Goal: Information Seeking & Learning: Learn about a topic

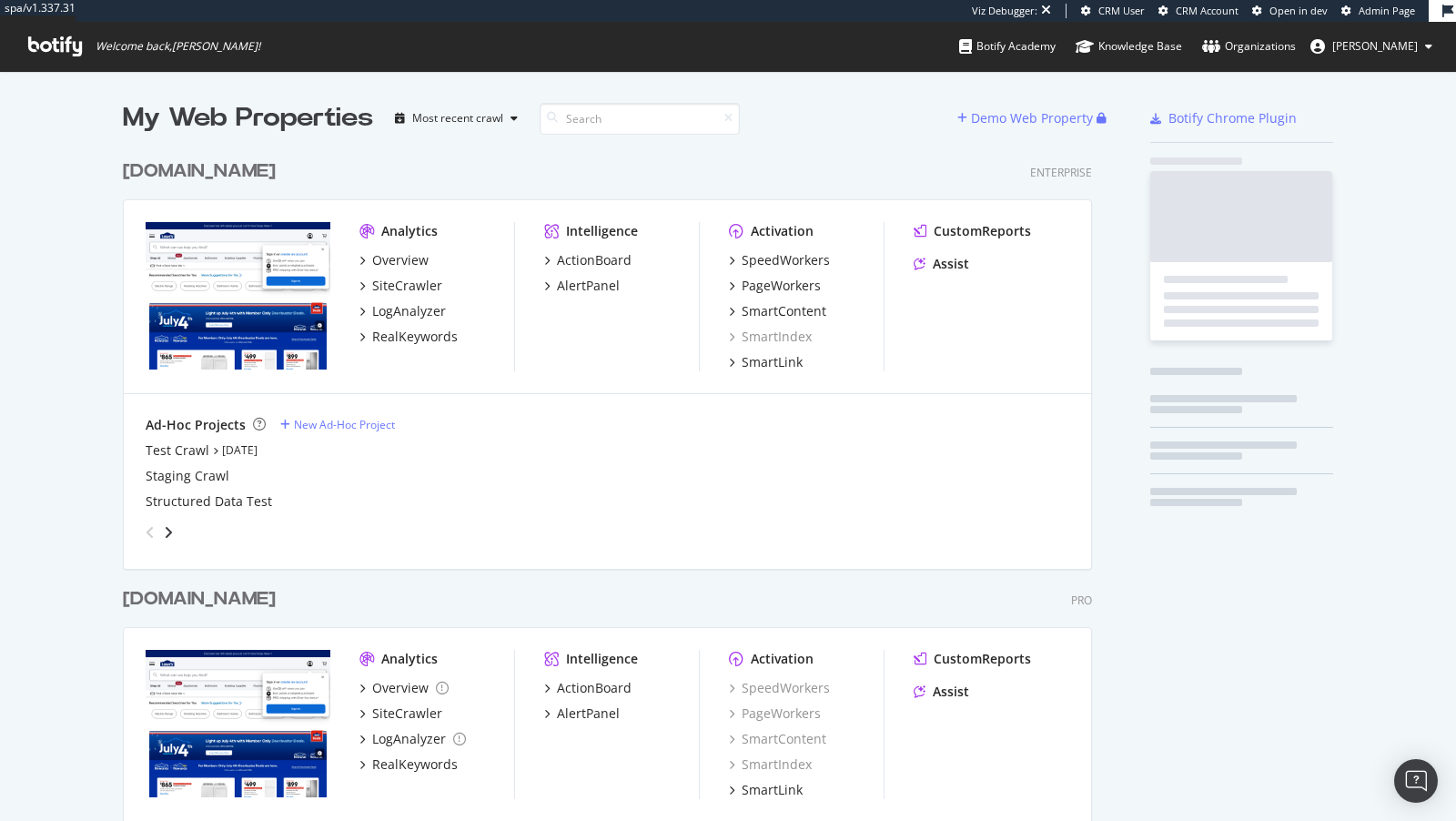
scroll to position [746, 984]
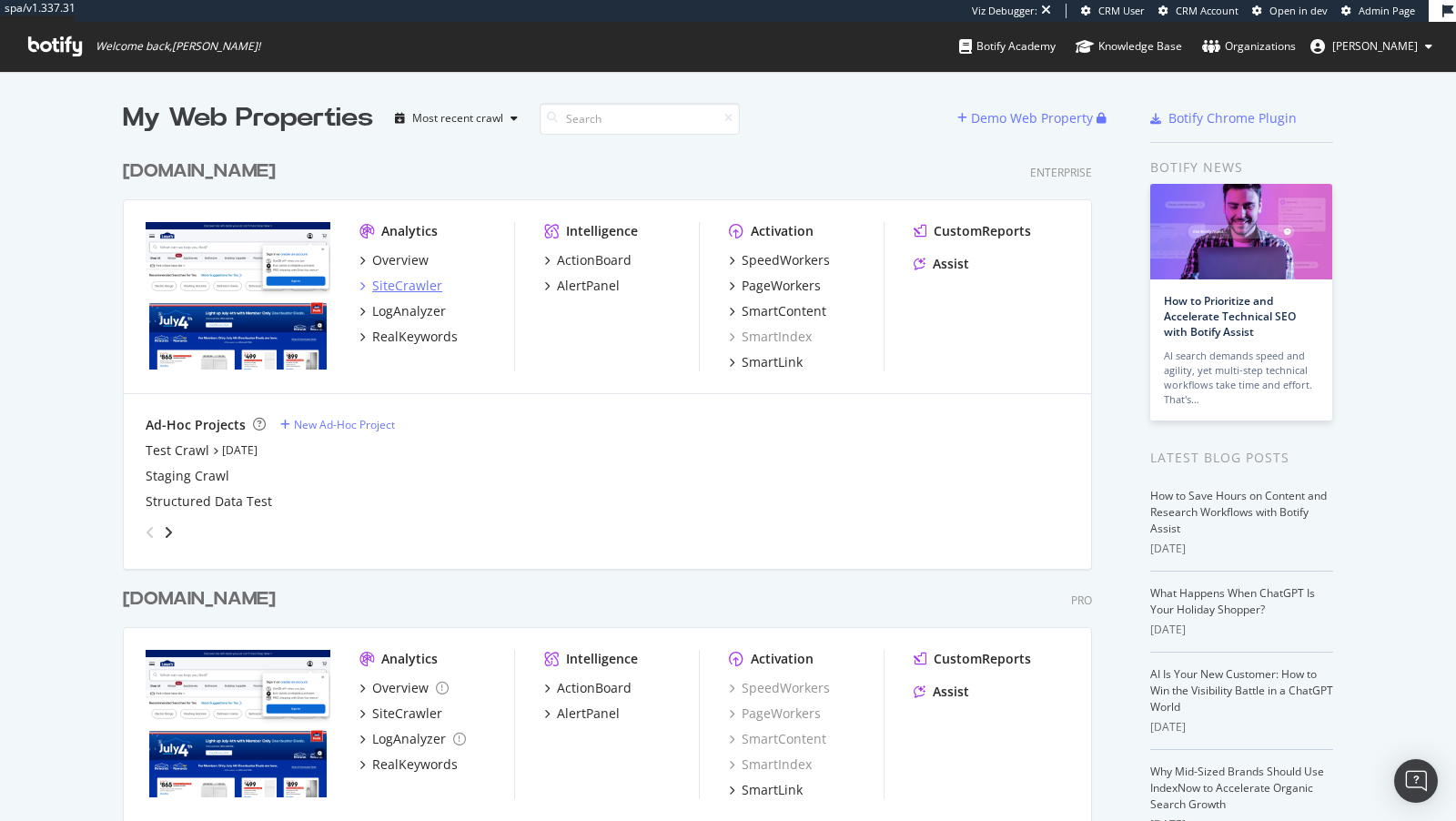
click at [408, 280] on div "SiteCrawler" at bounding box center [407, 286] width 70 height 18
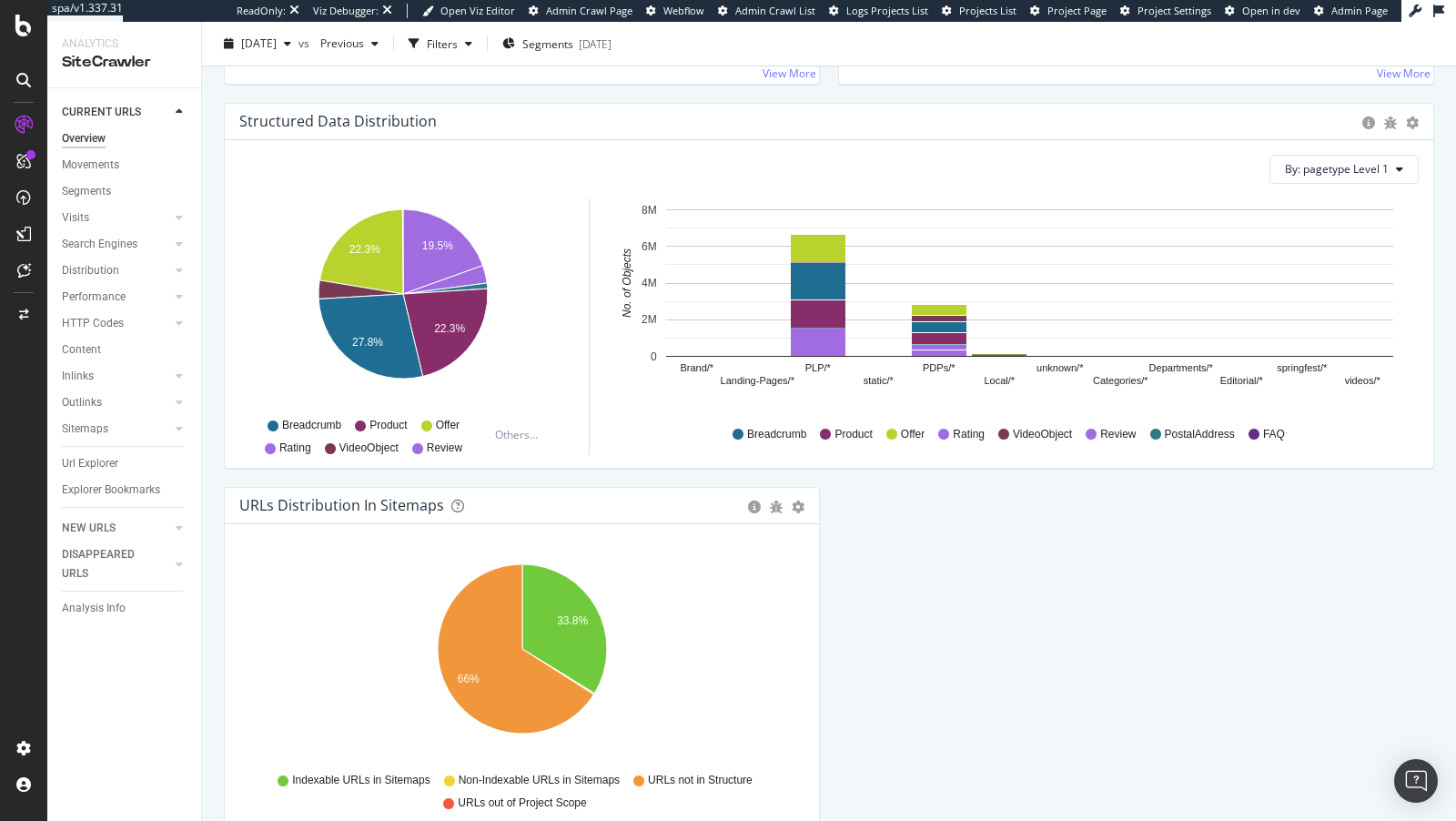
scroll to position [1762, 0]
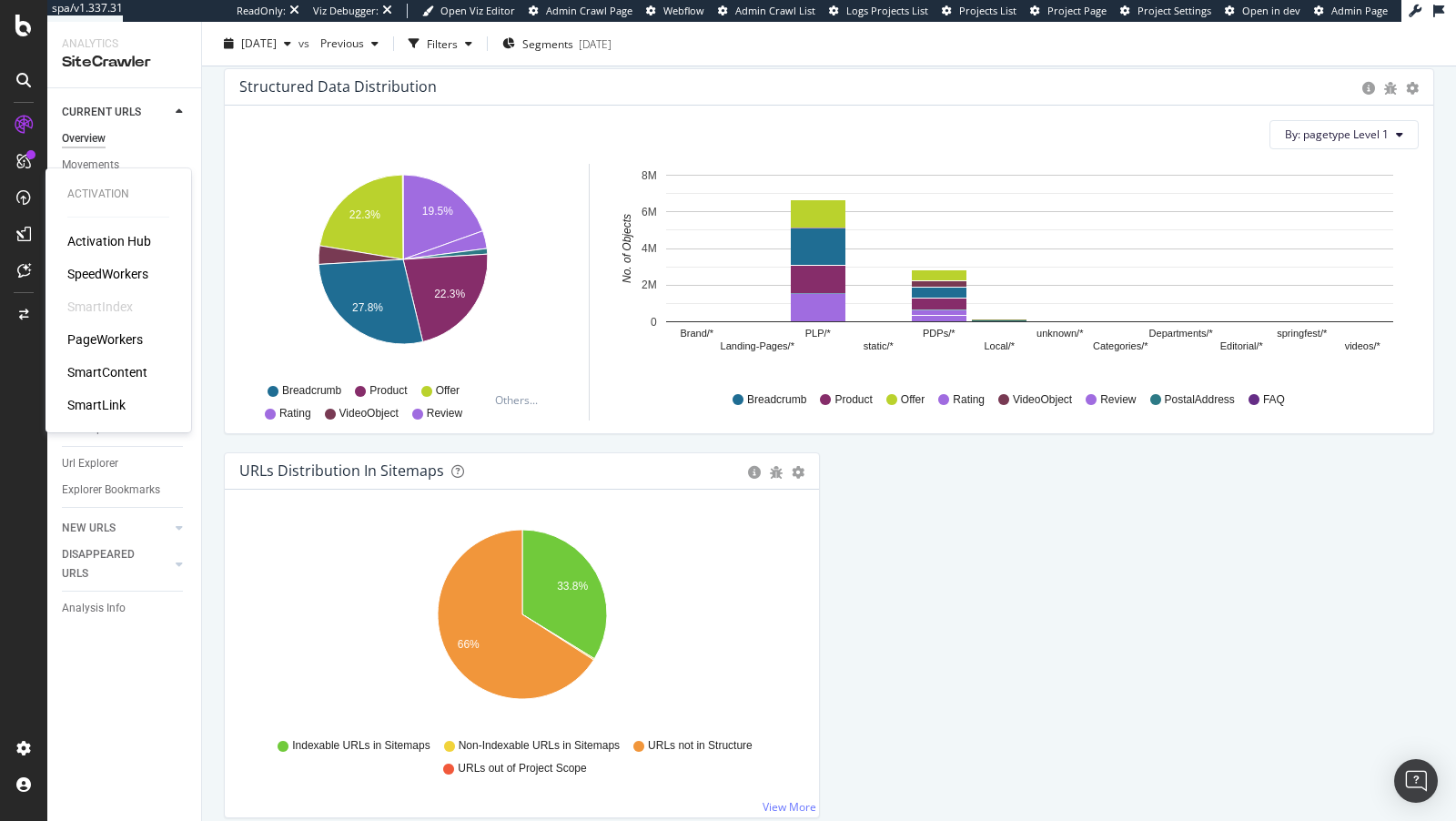
click at [109, 269] on div "SpeedWorkers" at bounding box center [108, 274] width 81 height 18
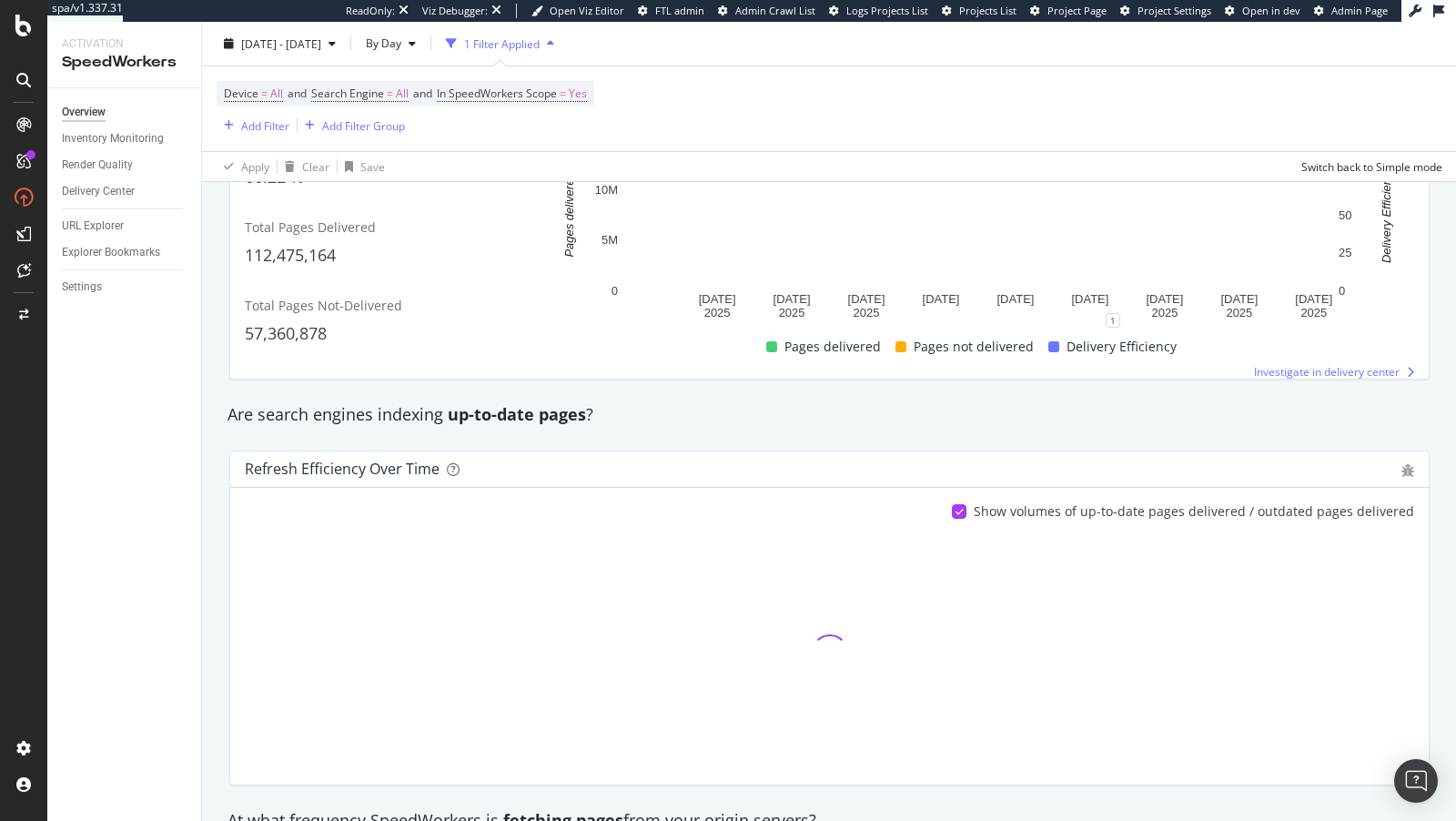
scroll to position [449, 0]
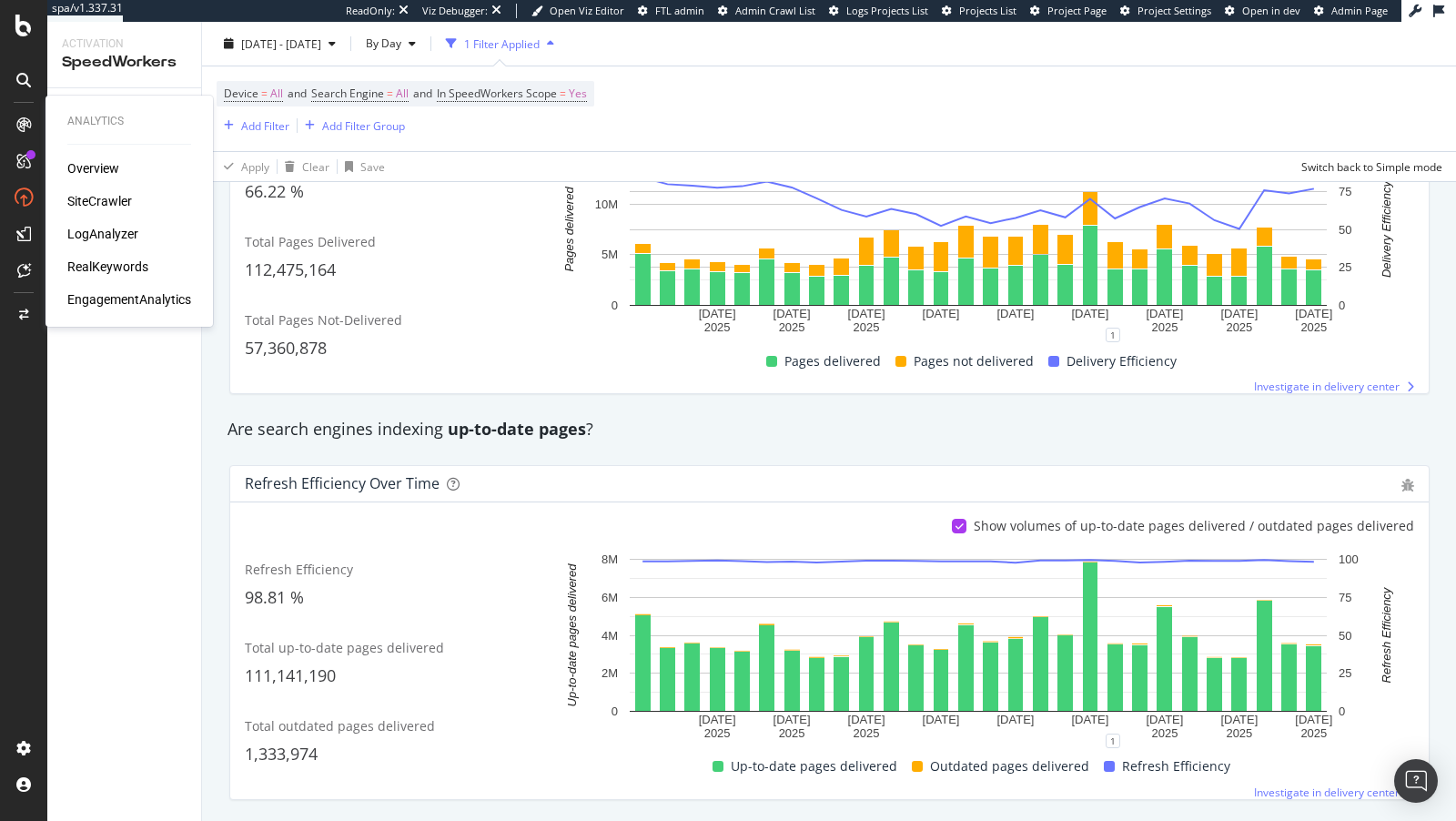
click at [90, 201] on div "SiteCrawler" at bounding box center [100, 201] width 65 height 18
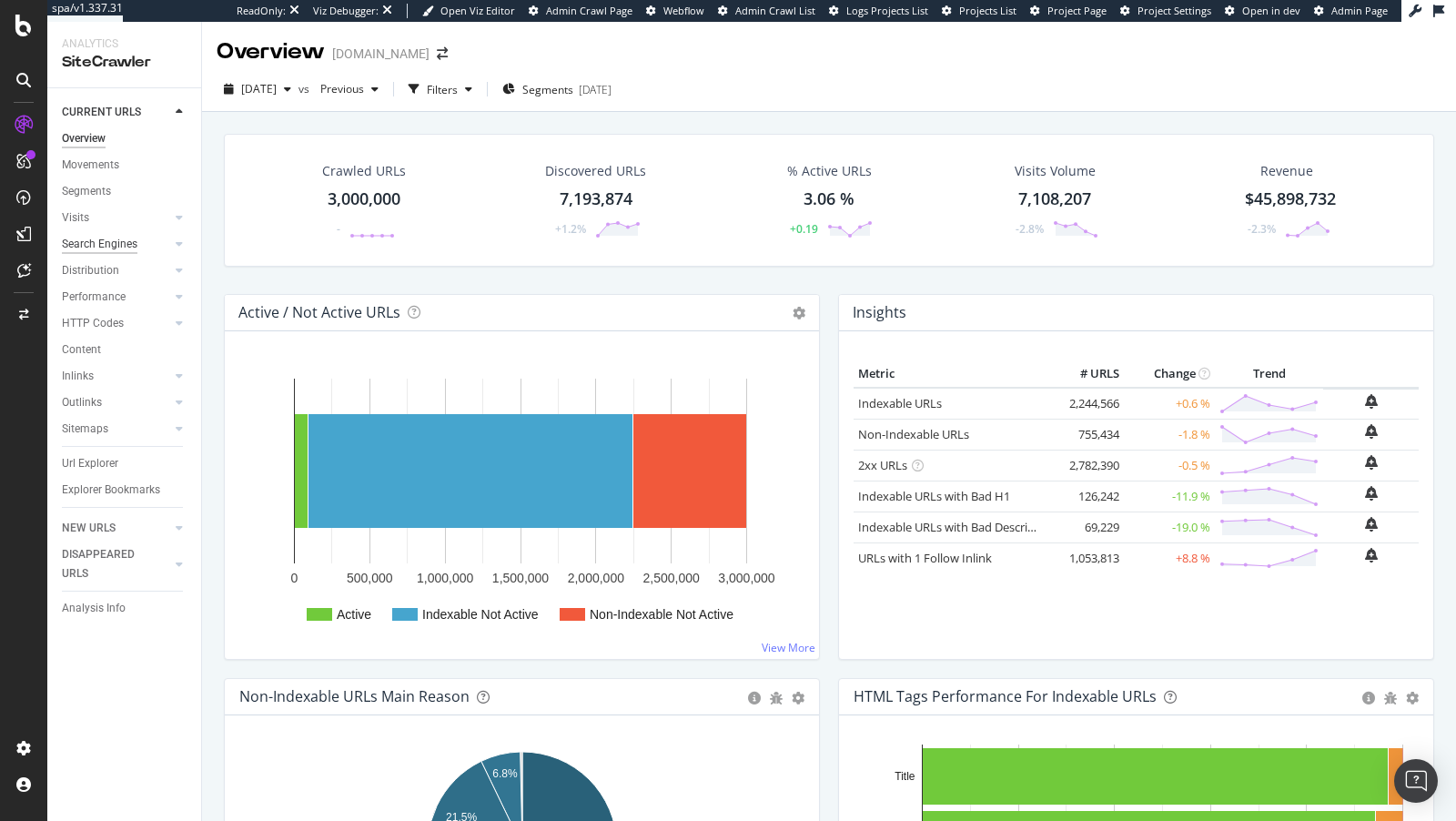
click at [104, 240] on div "Search Engines" at bounding box center [100, 244] width 76 height 19
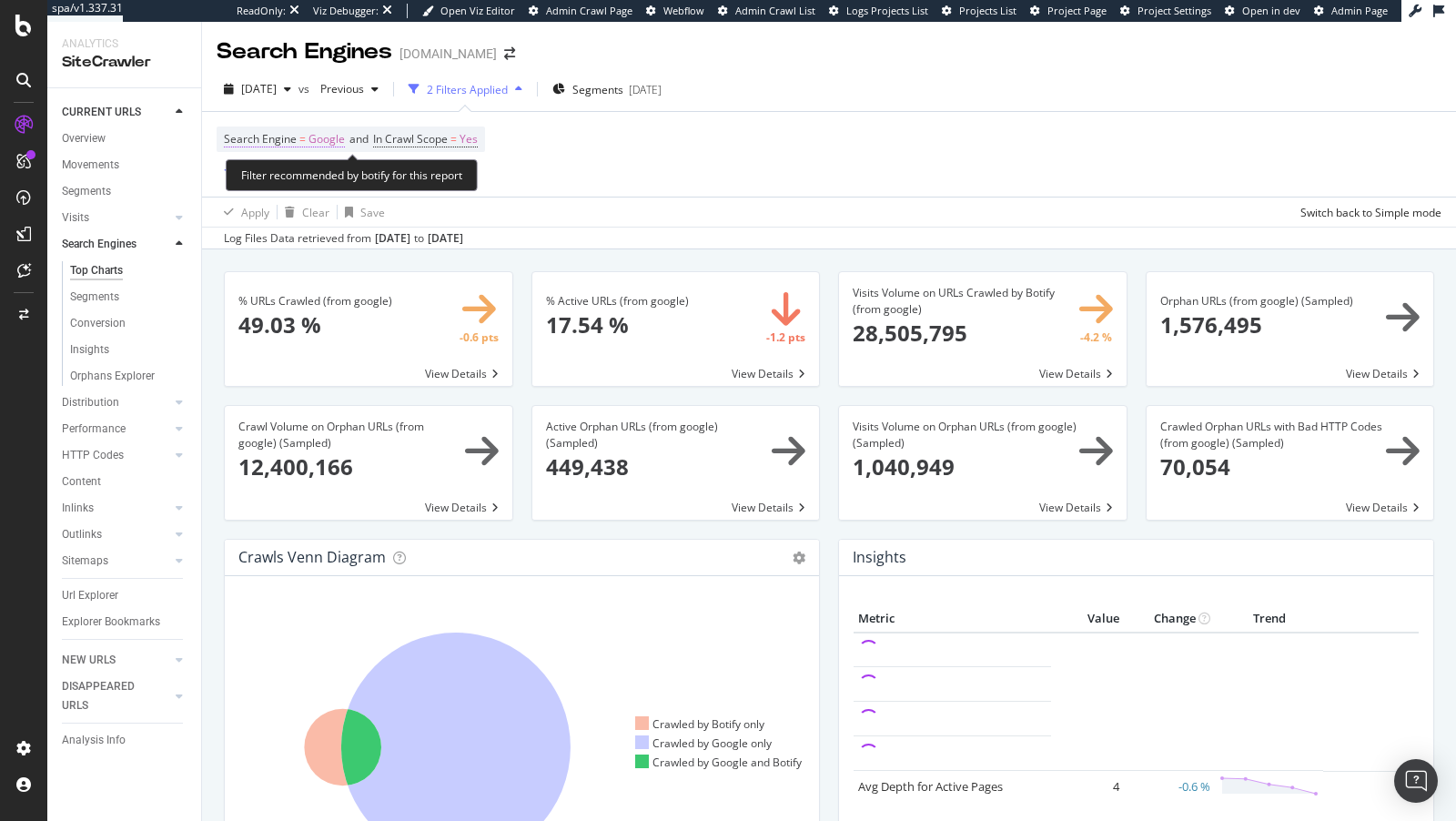
click at [324, 139] on span "Google" at bounding box center [327, 139] width 37 height 26
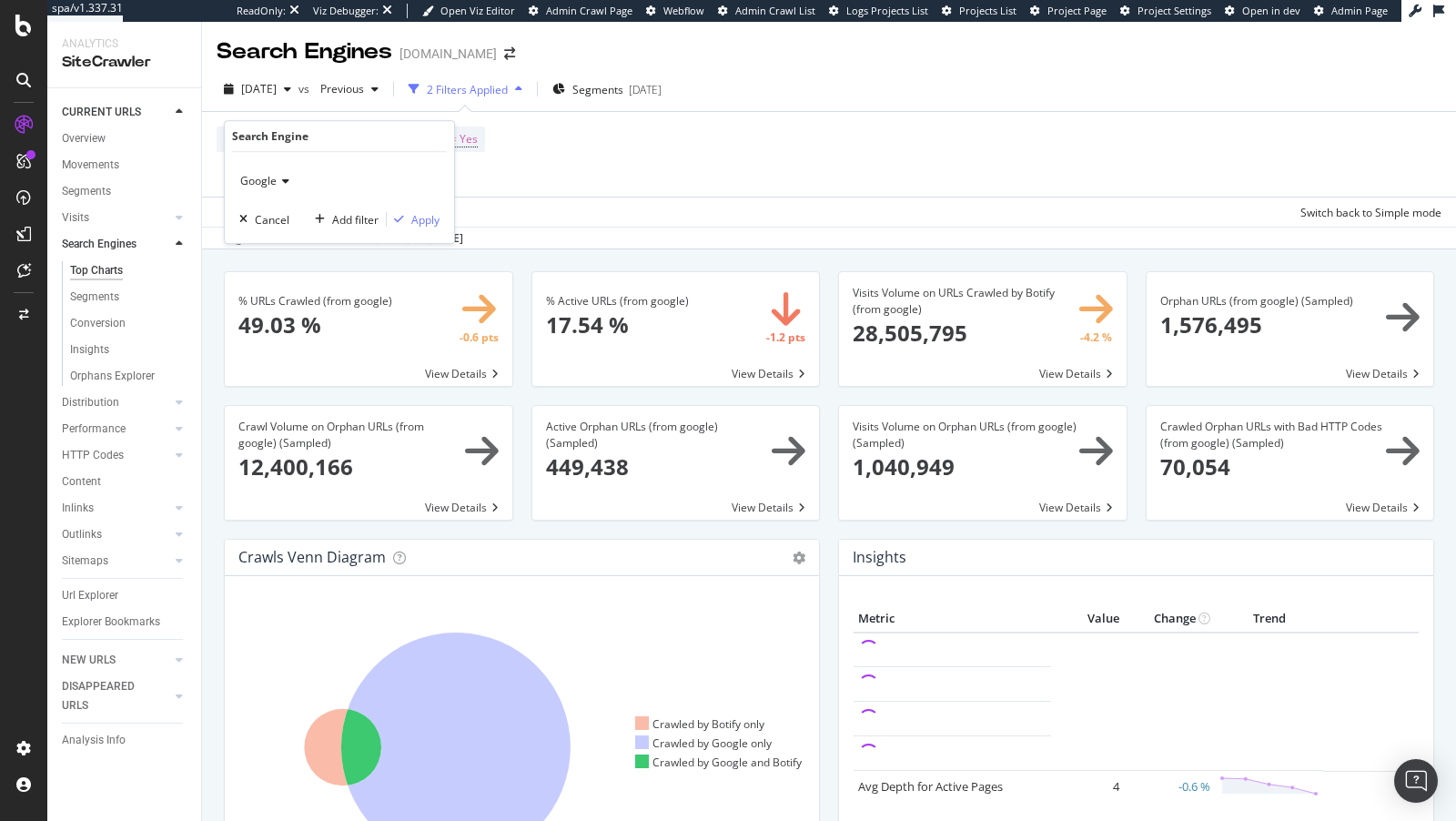
click at [269, 179] on span "Google" at bounding box center [258, 180] width 37 height 16
click at [256, 222] on span "Bing" at bounding box center [259, 219] width 23 height 16
click at [428, 222] on div "Apply" at bounding box center [426, 220] width 28 height 16
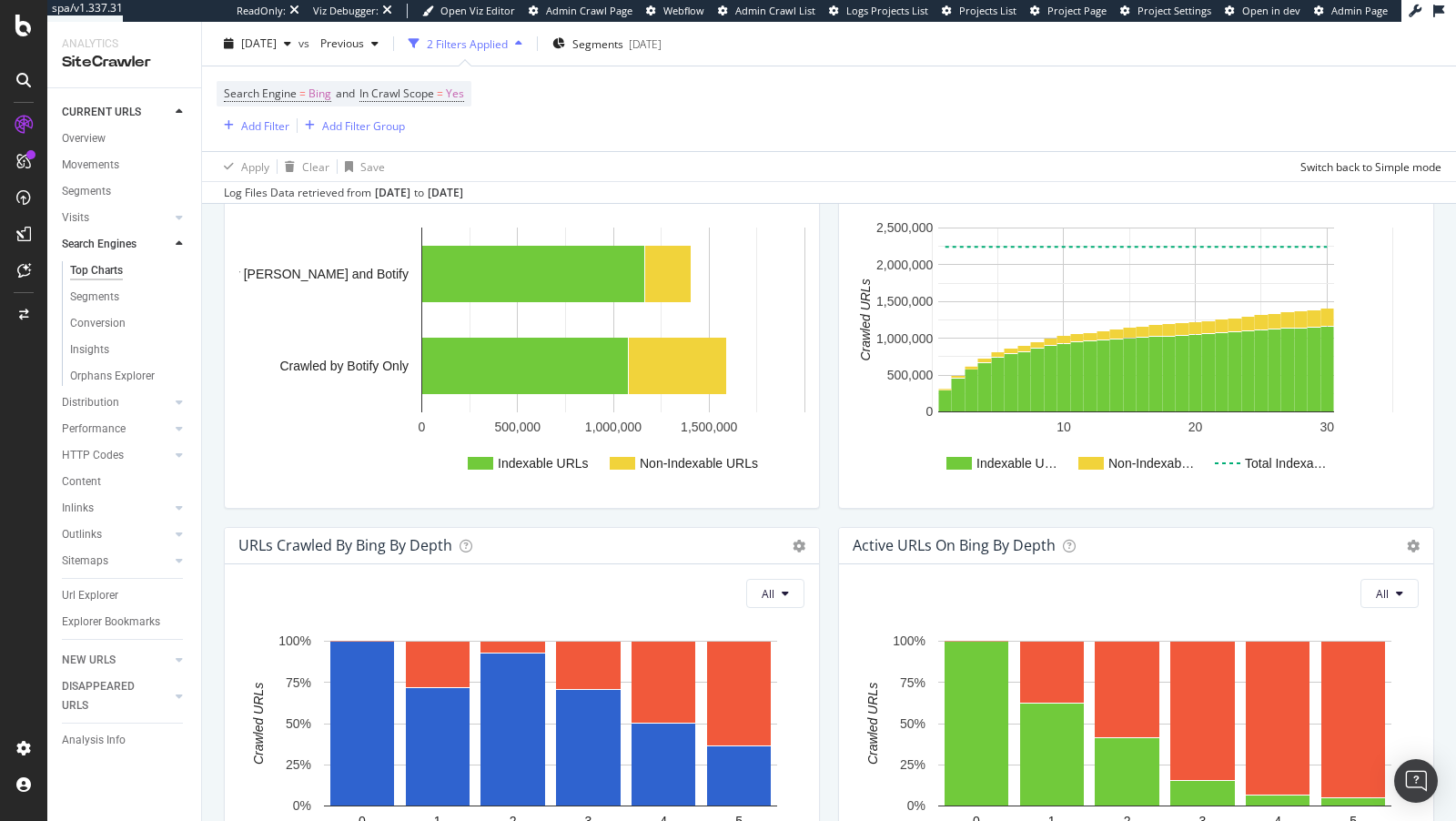
scroll to position [806, 0]
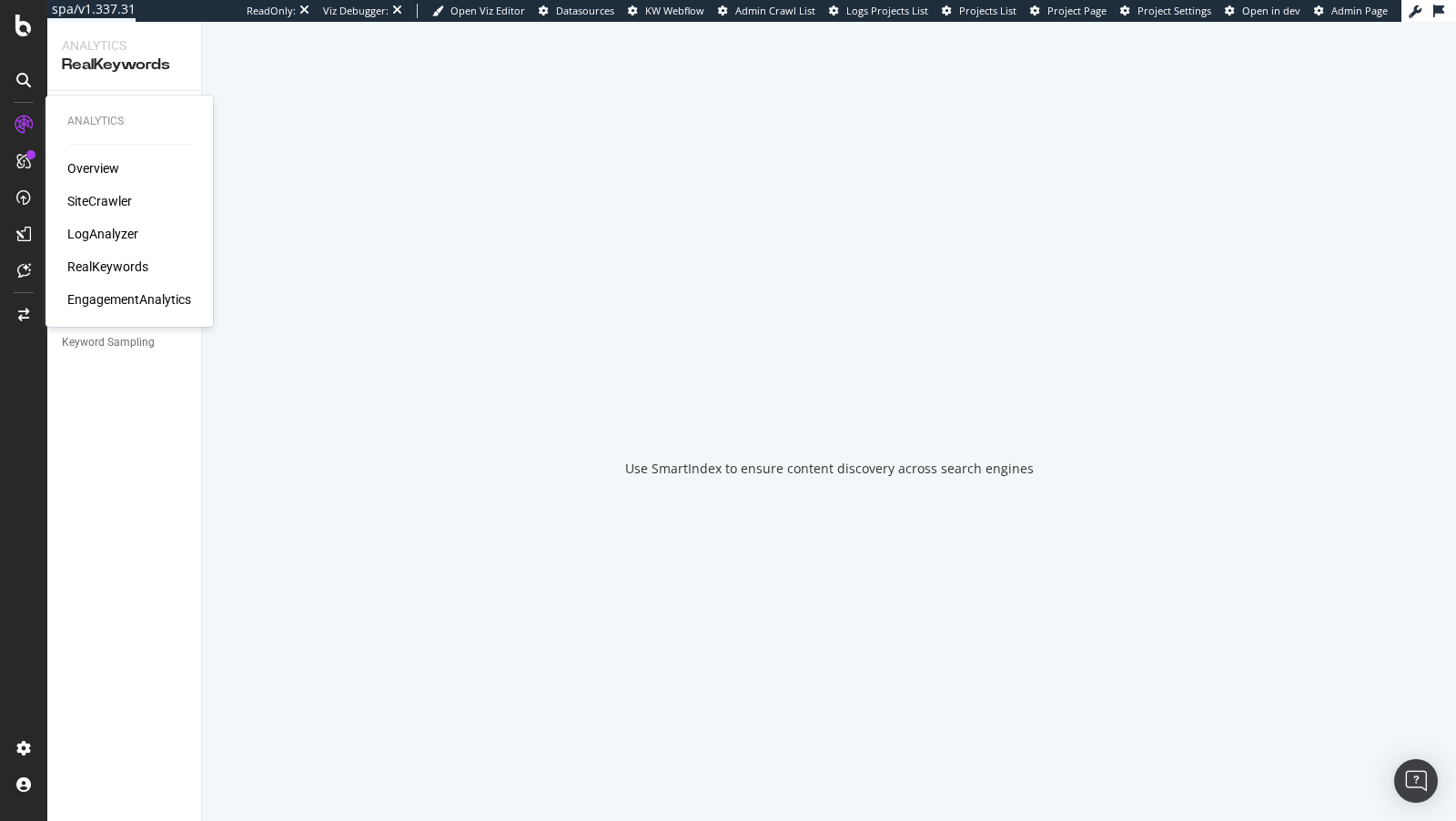
click at [81, 222] on div "Overview SiteCrawler LogAnalyzer RealKeywords EngagementAnalytics" at bounding box center [130, 234] width 124 height 149
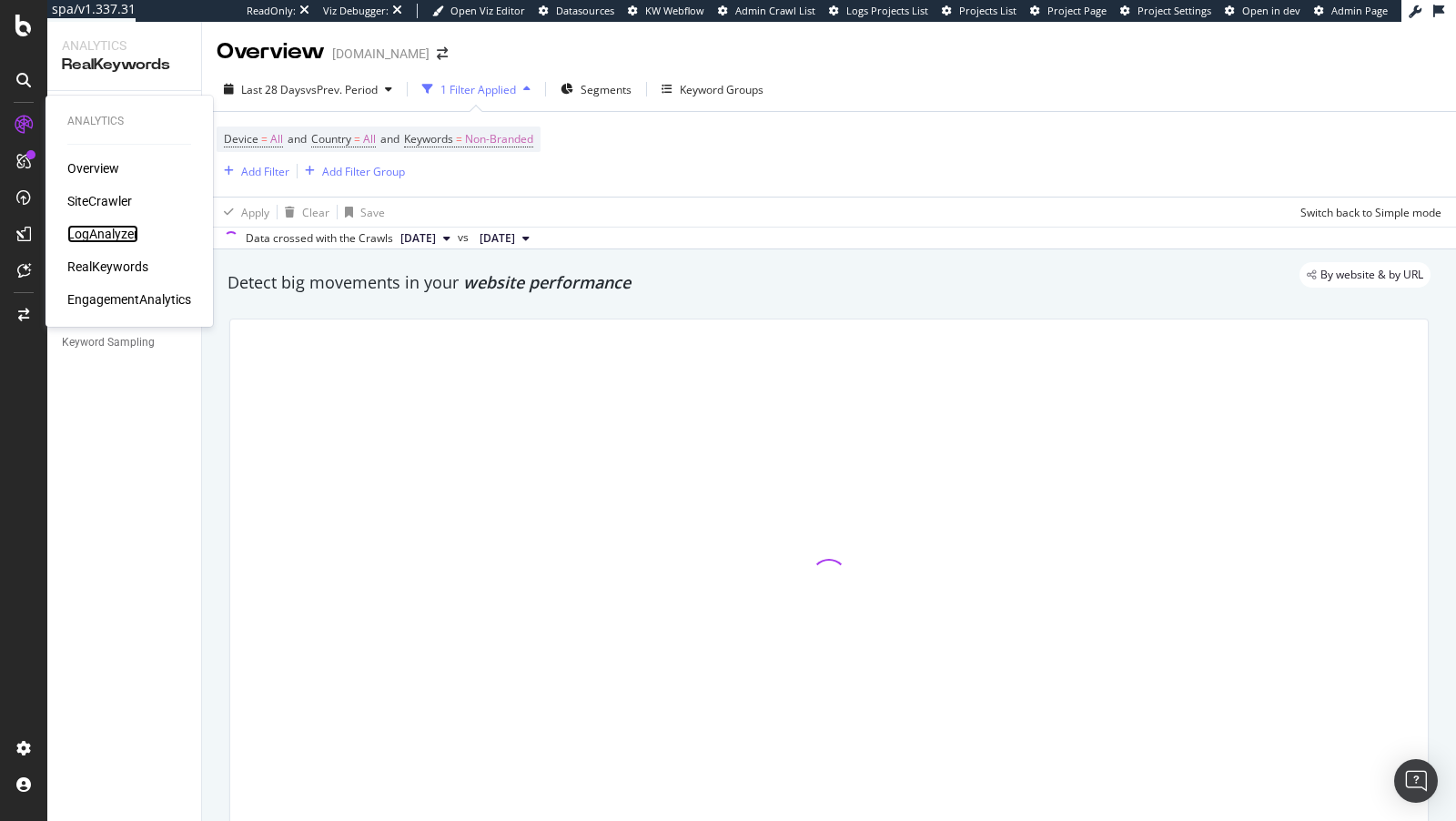
click at [90, 239] on div "LogAnalyzer" at bounding box center [103, 234] width 71 height 18
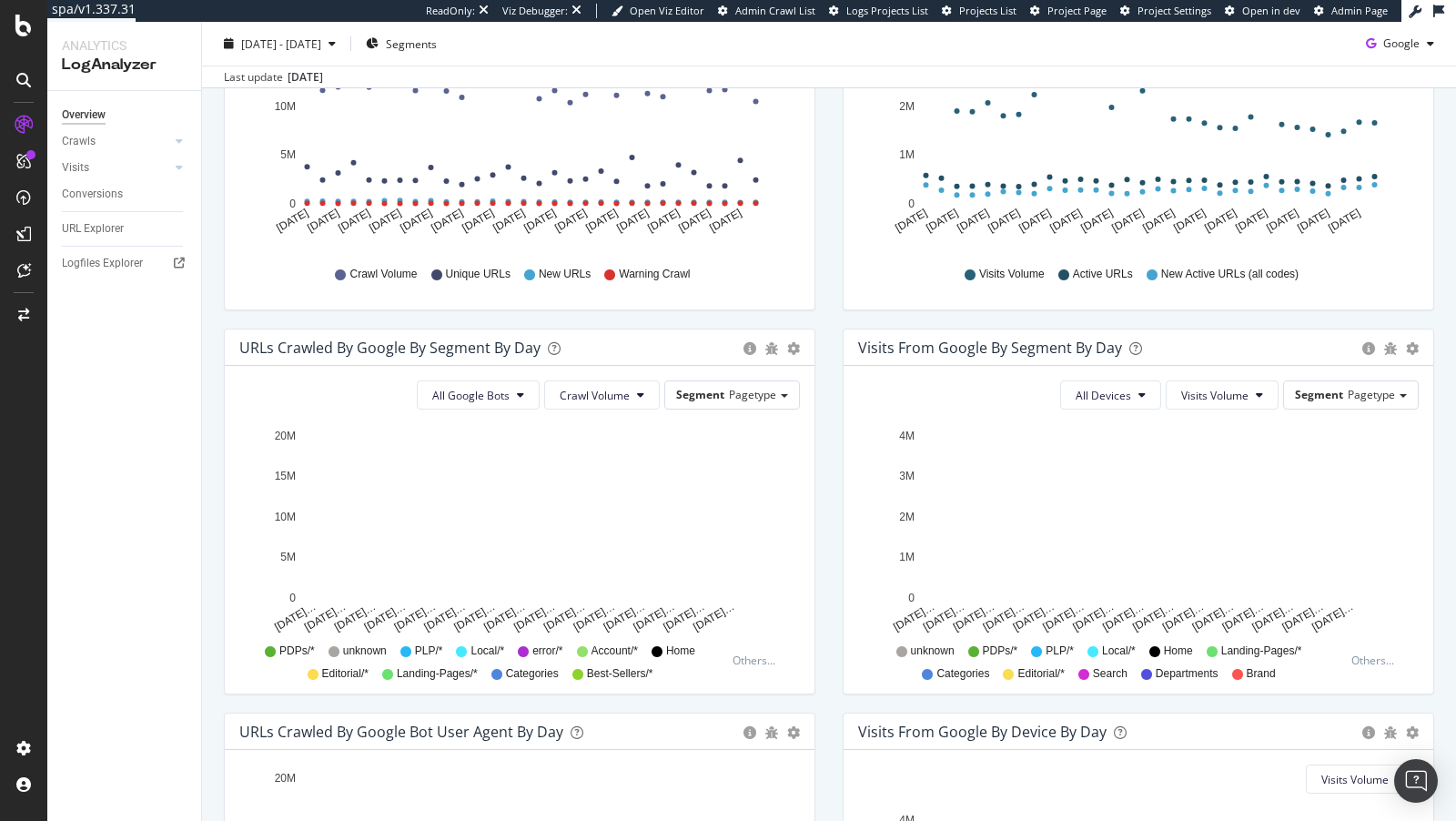
scroll to position [376, 0]
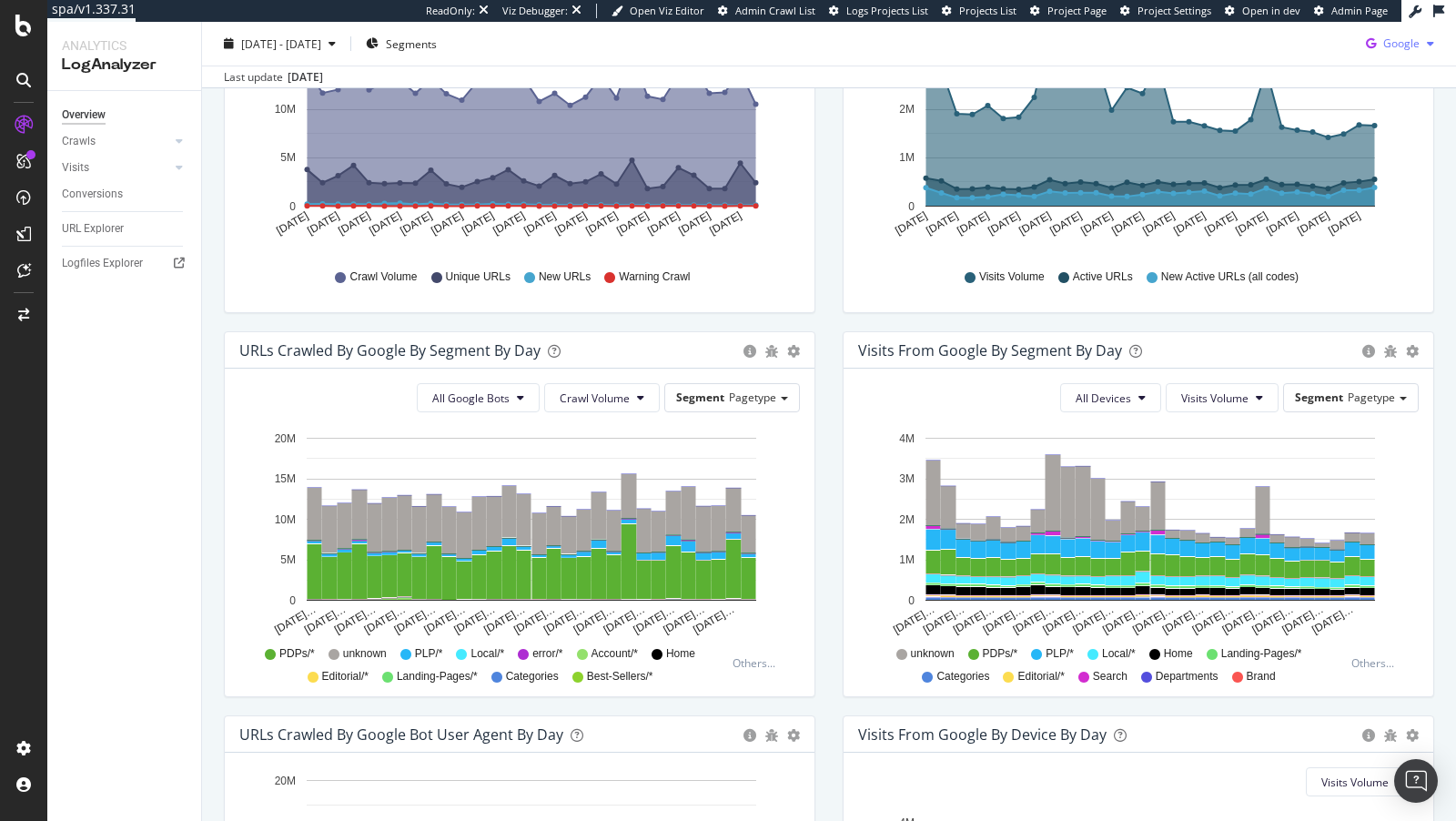
click at [1310, 45] on span "Google" at bounding box center [1401, 44] width 37 height 16
click at [1310, 122] on div "Bing" at bounding box center [1387, 113] width 126 height 26
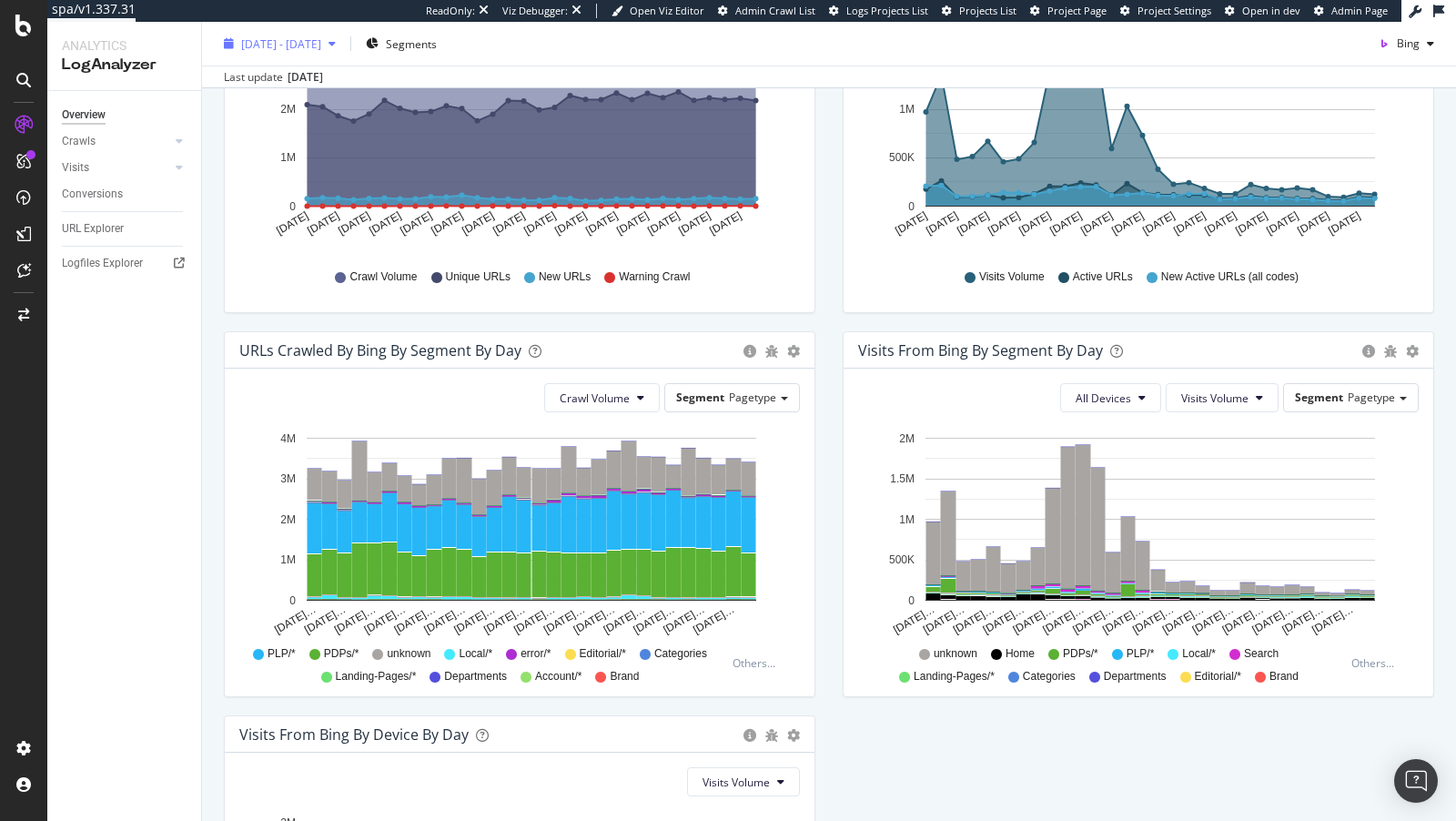
click at [266, 36] on span "2025 Aug. 18th - Sep. 16th" at bounding box center [281, 44] width 80 height 16
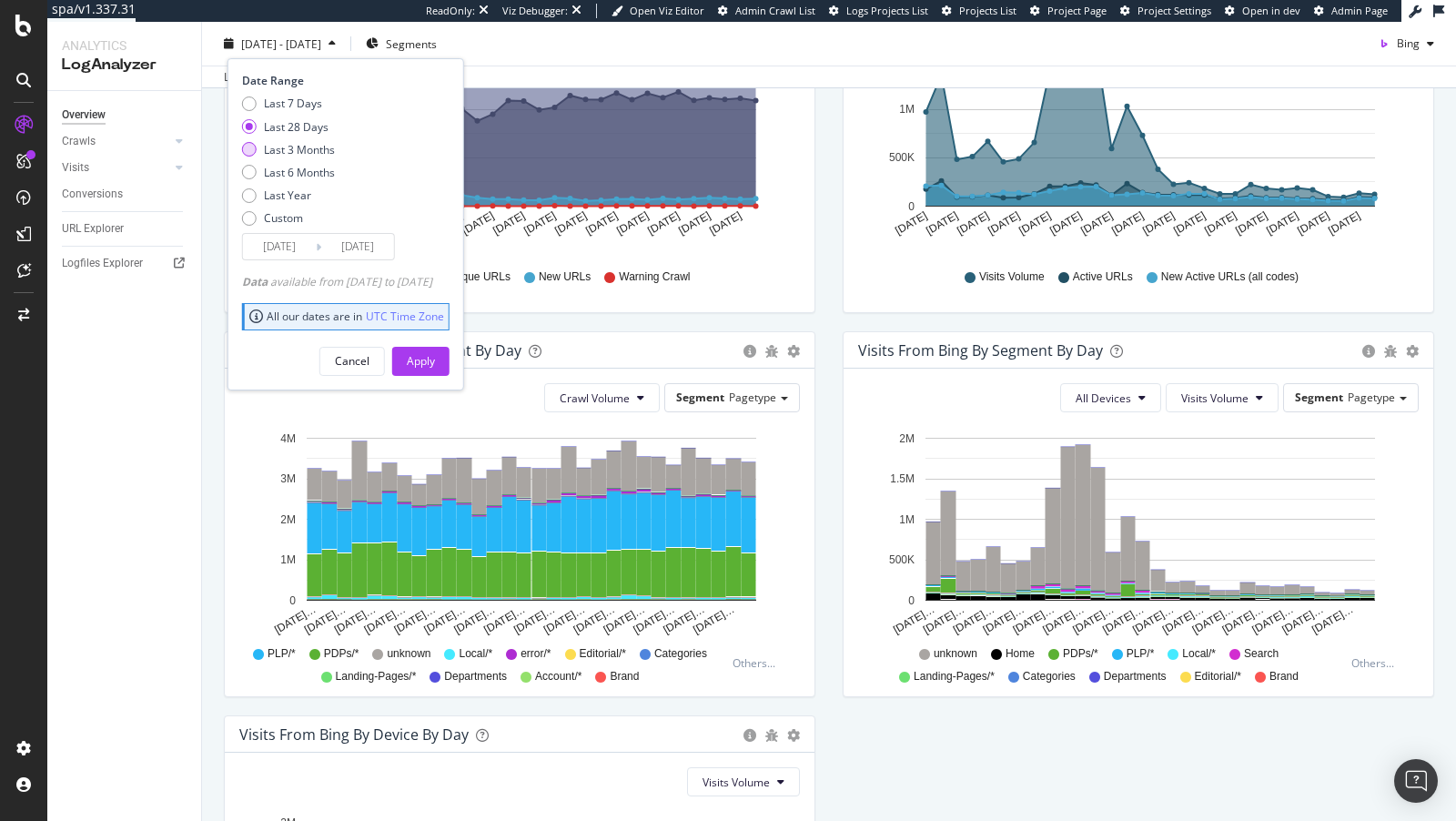
click at [285, 148] on div "Last 3 Months" at bounding box center [299, 149] width 71 height 16
type input "2025/06/17"
click at [435, 354] on div "Apply" at bounding box center [421, 361] width 28 height 16
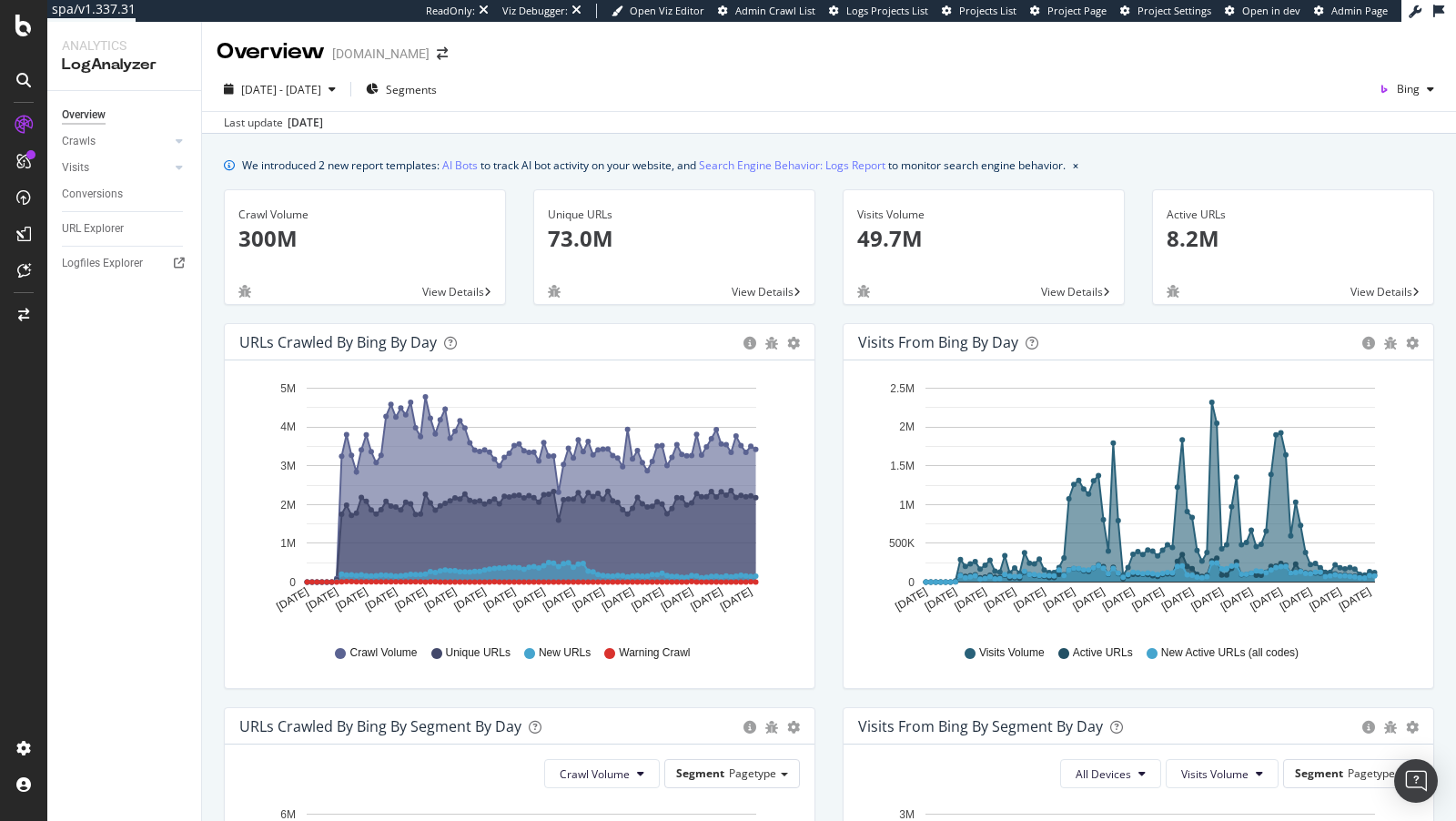
click at [1310, 70] on div "2025 Jun. 17th - Sep. 16th Segments Bing Last update Sep. 17, 2025" at bounding box center [829, 101] width 1254 height 67
click at [1310, 94] on span "Bing" at bounding box center [1408, 89] width 23 height 16
click at [1310, 102] on span "OpenAI" at bounding box center [1323, 108] width 68 height 16
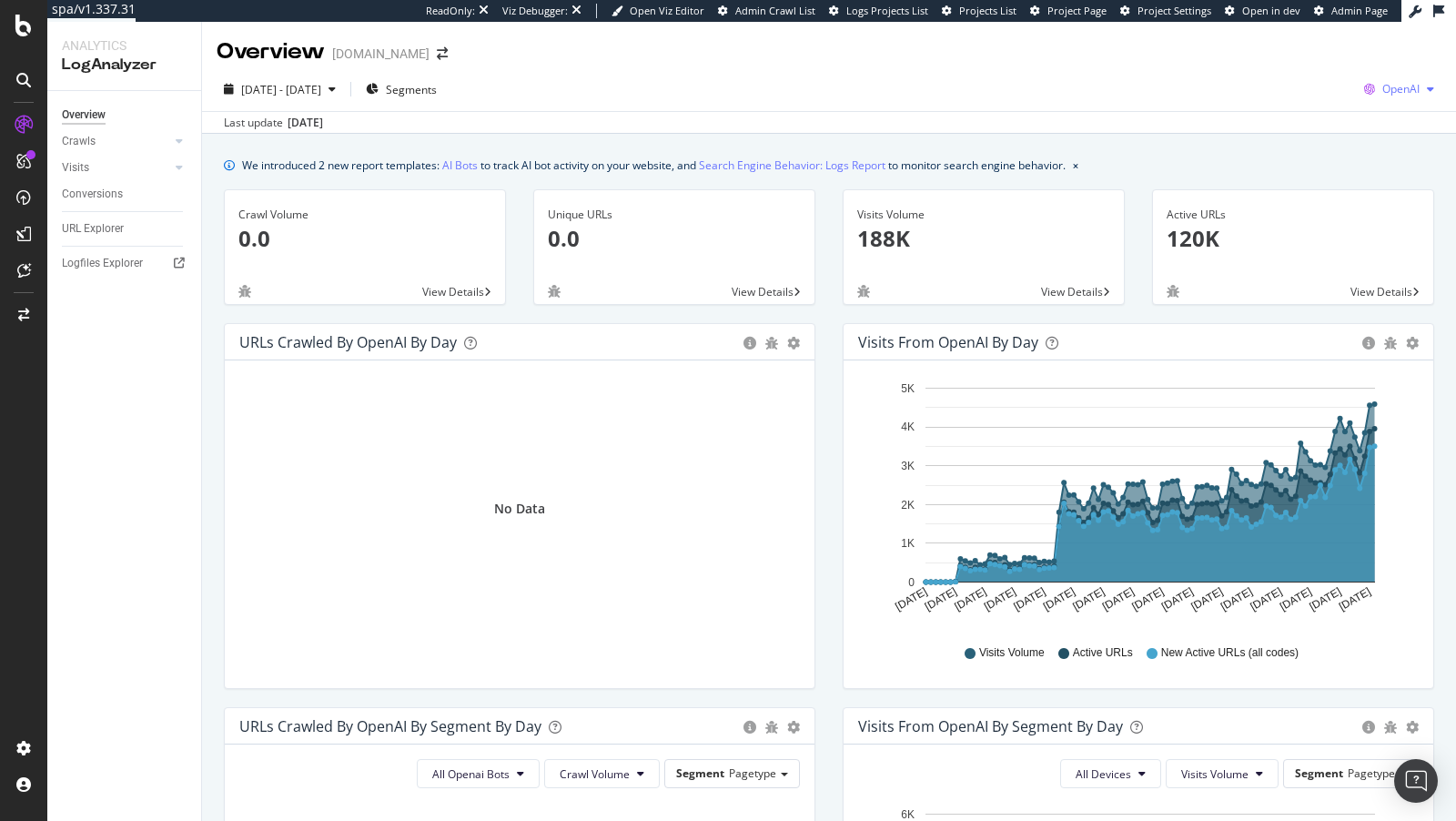
click at [1310, 96] on span "OpenAI" at bounding box center [1400, 89] width 37 height 16
click at [1287, 137] on span "Other AI Bots" at bounding box center [1308, 140] width 68 height 16
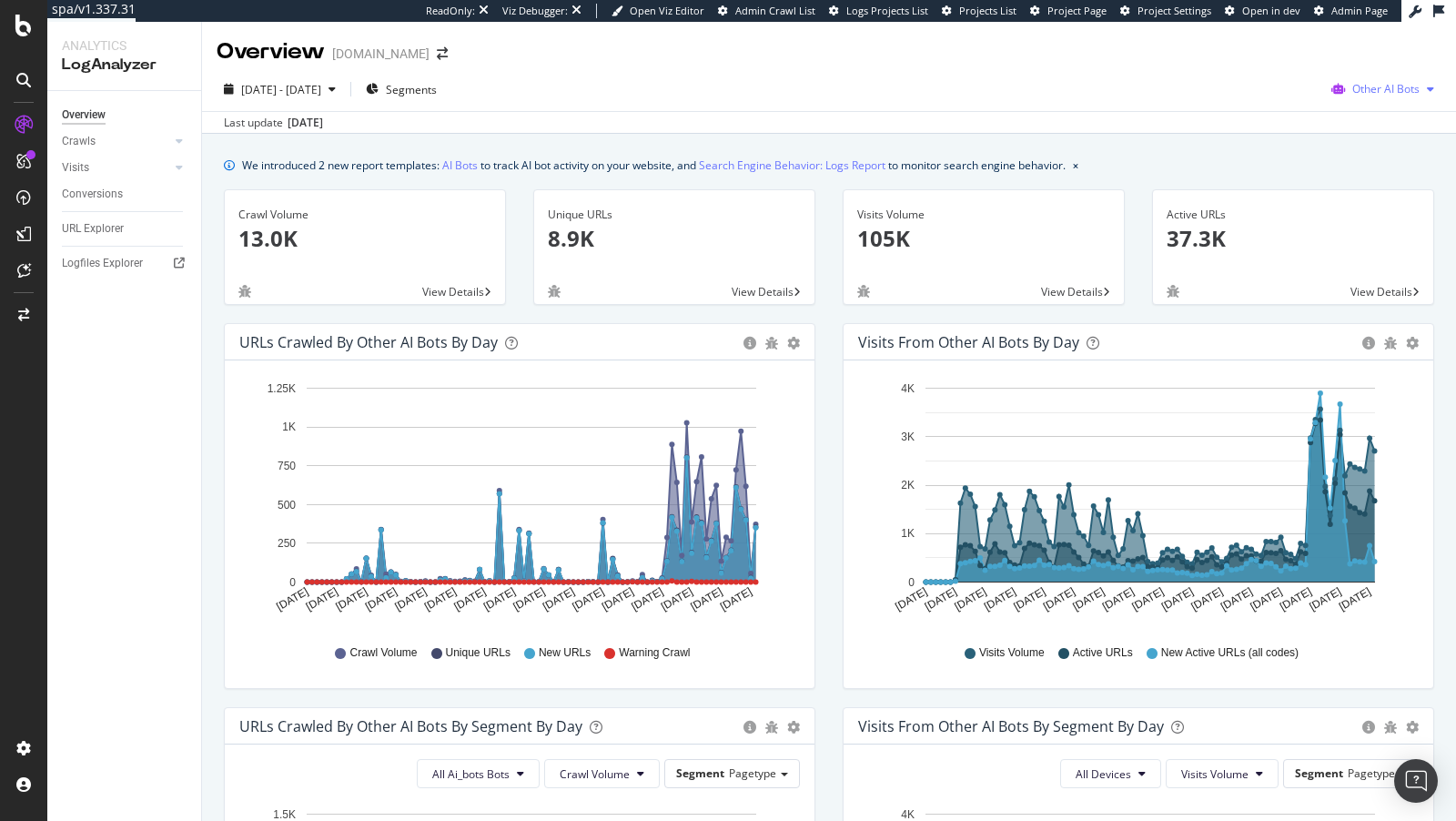
click at [1310, 91] on span "Other AI Bots" at bounding box center [1386, 89] width 68 height 16
click at [1296, 101] on span "OpenAI" at bounding box center [1273, 108] width 71 height 16
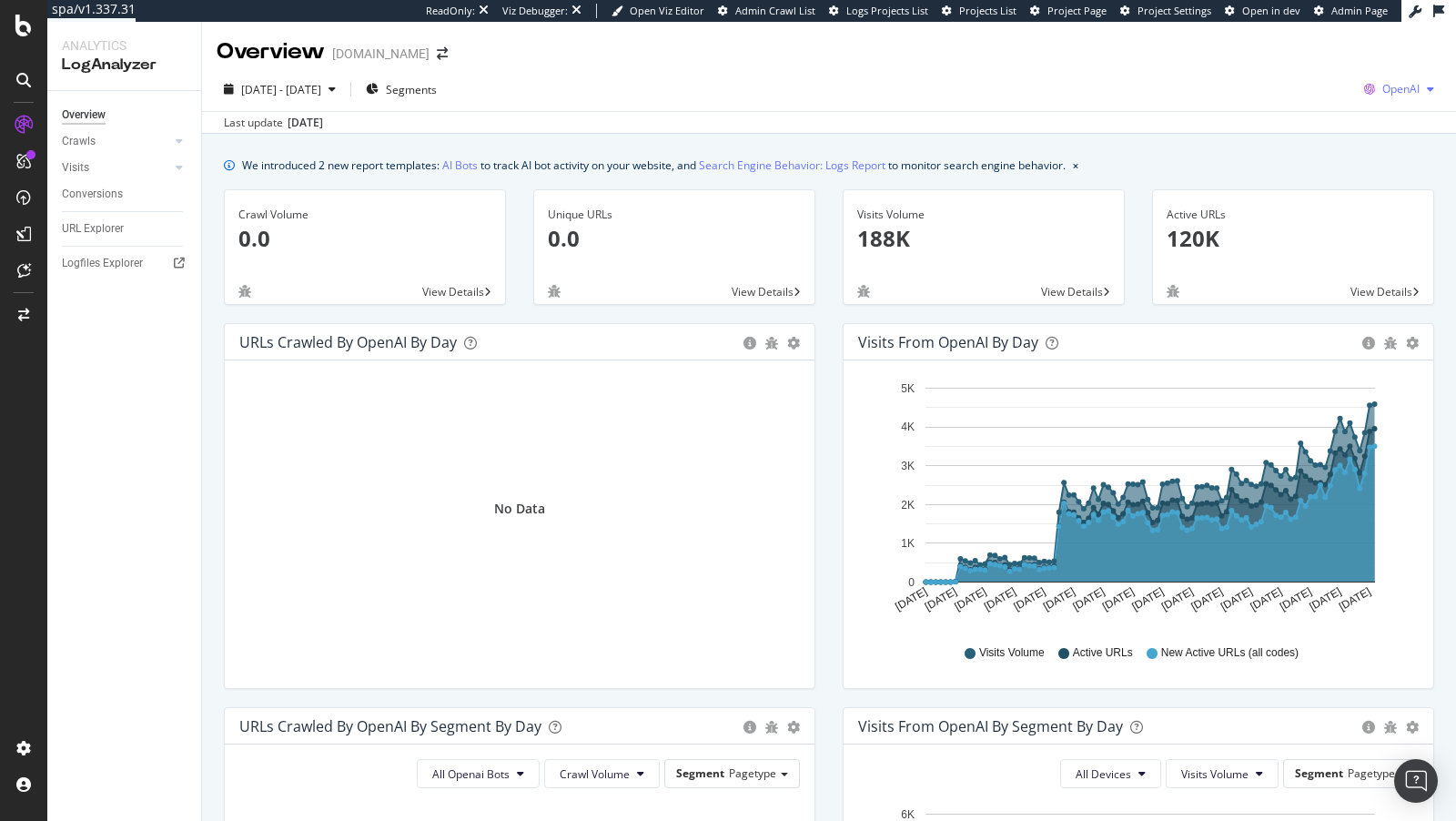
click at [1310, 89] on icon "button" at bounding box center [1369, 90] width 26 height 26
click at [1310, 36] on span "Google" at bounding box center [1308, 40] width 68 height 16
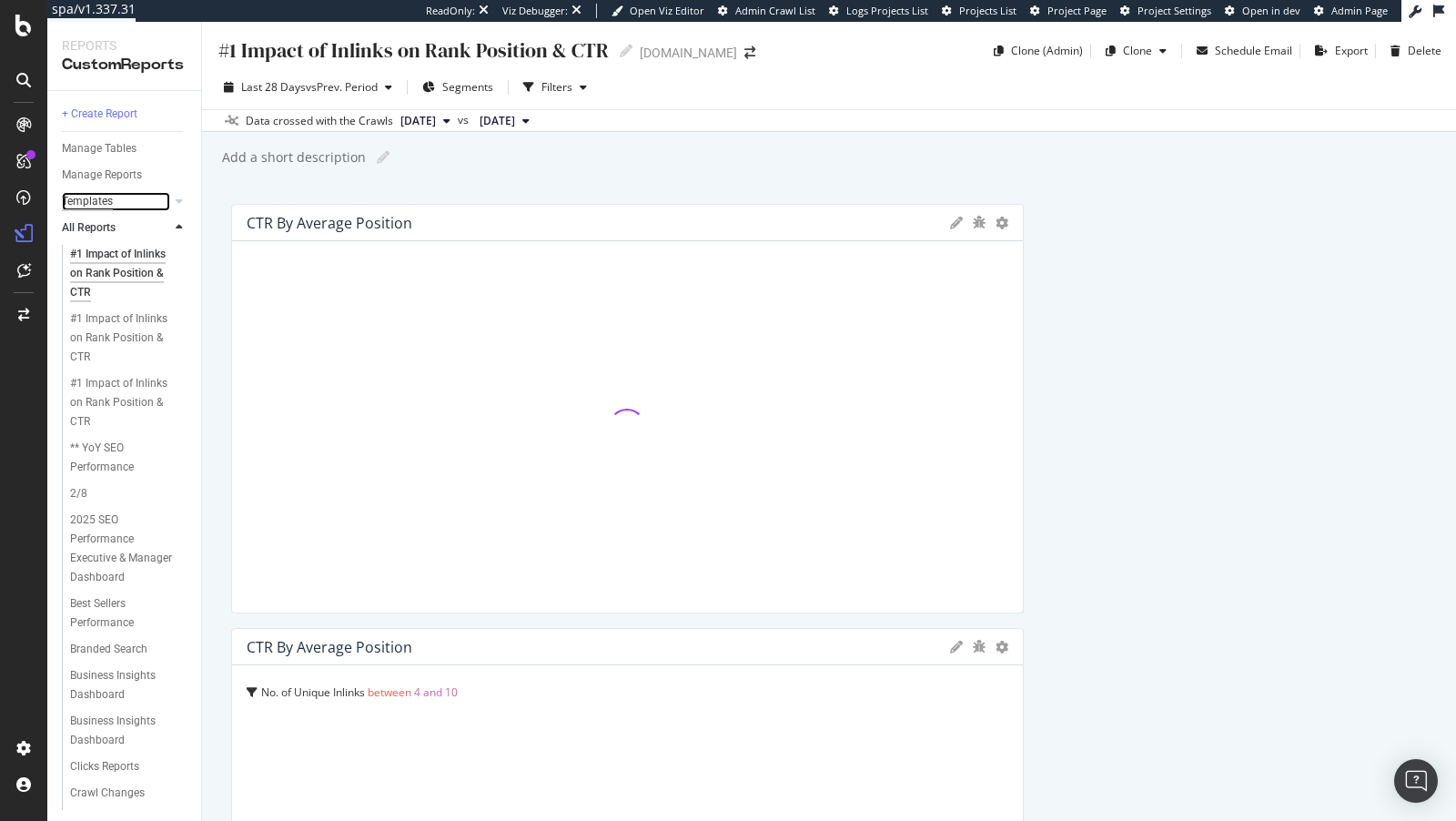
click at [87, 201] on div "Templates" at bounding box center [87, 201] width 51 height 19
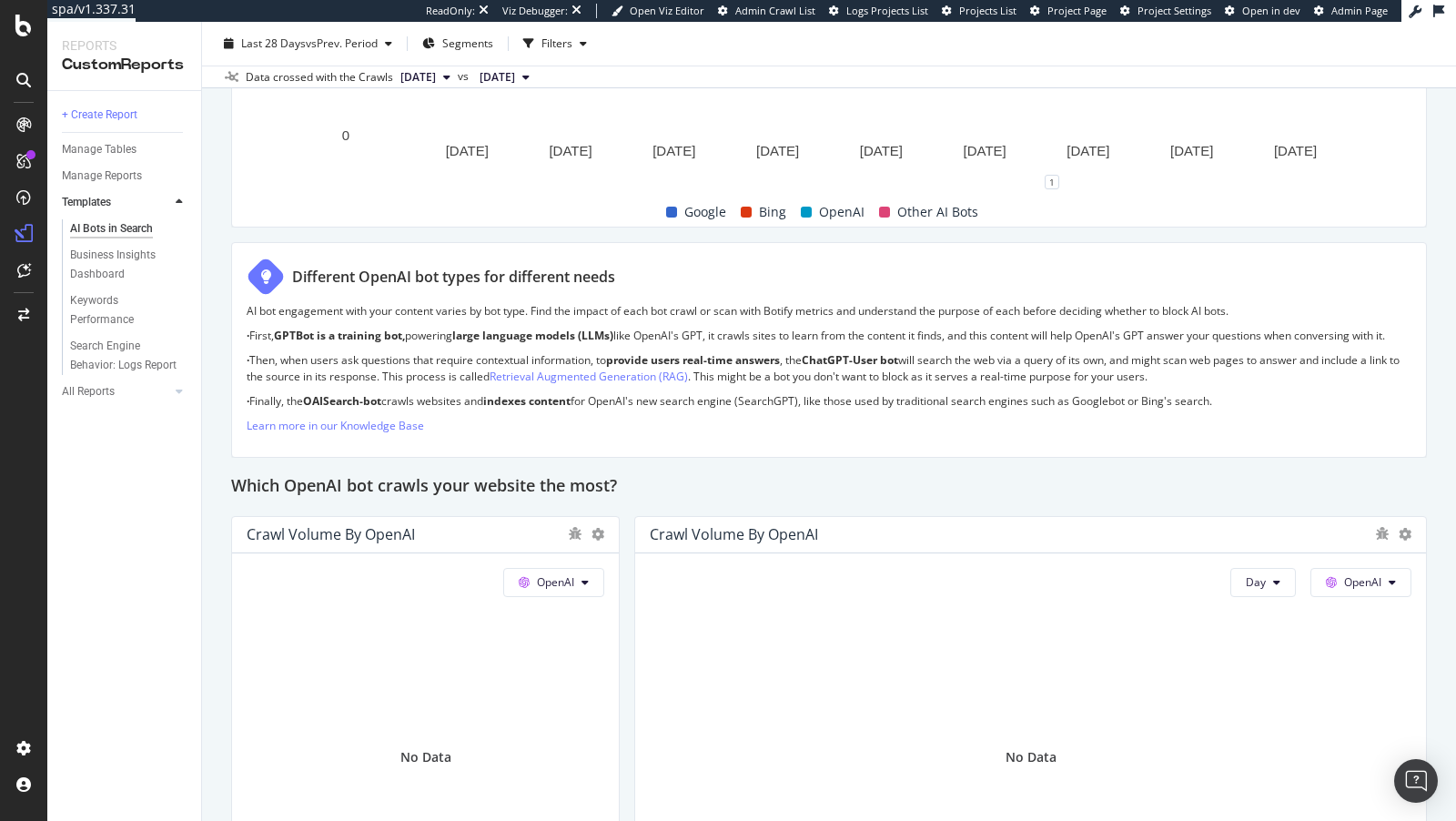
scroll to position [983, 0]
